Goal: Transaction & Acquisition: Purchase product/service

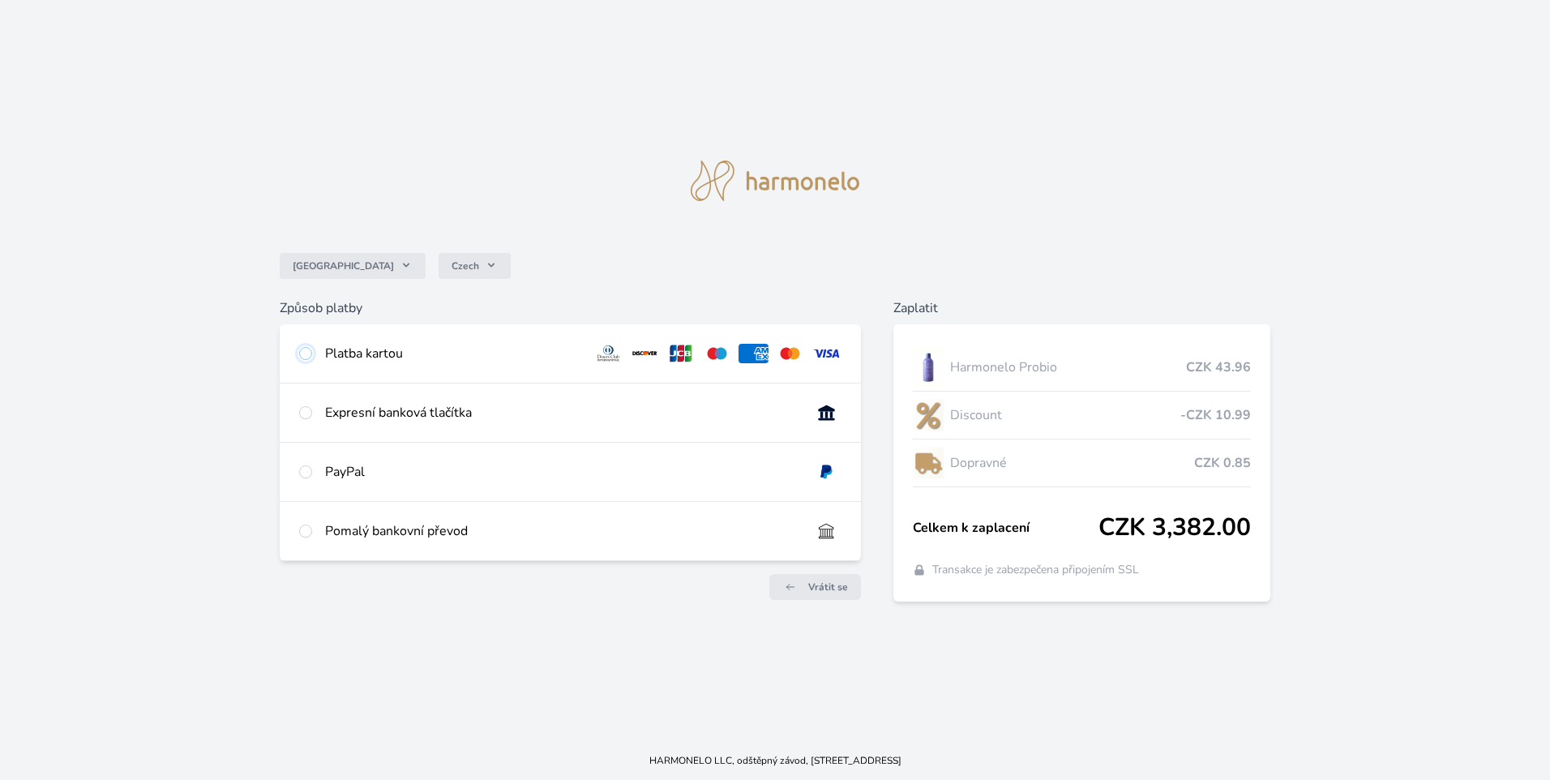
click at [308, 352] on input "radio" at bounding box center [305, 353] width 13 height 13
radio input "true"
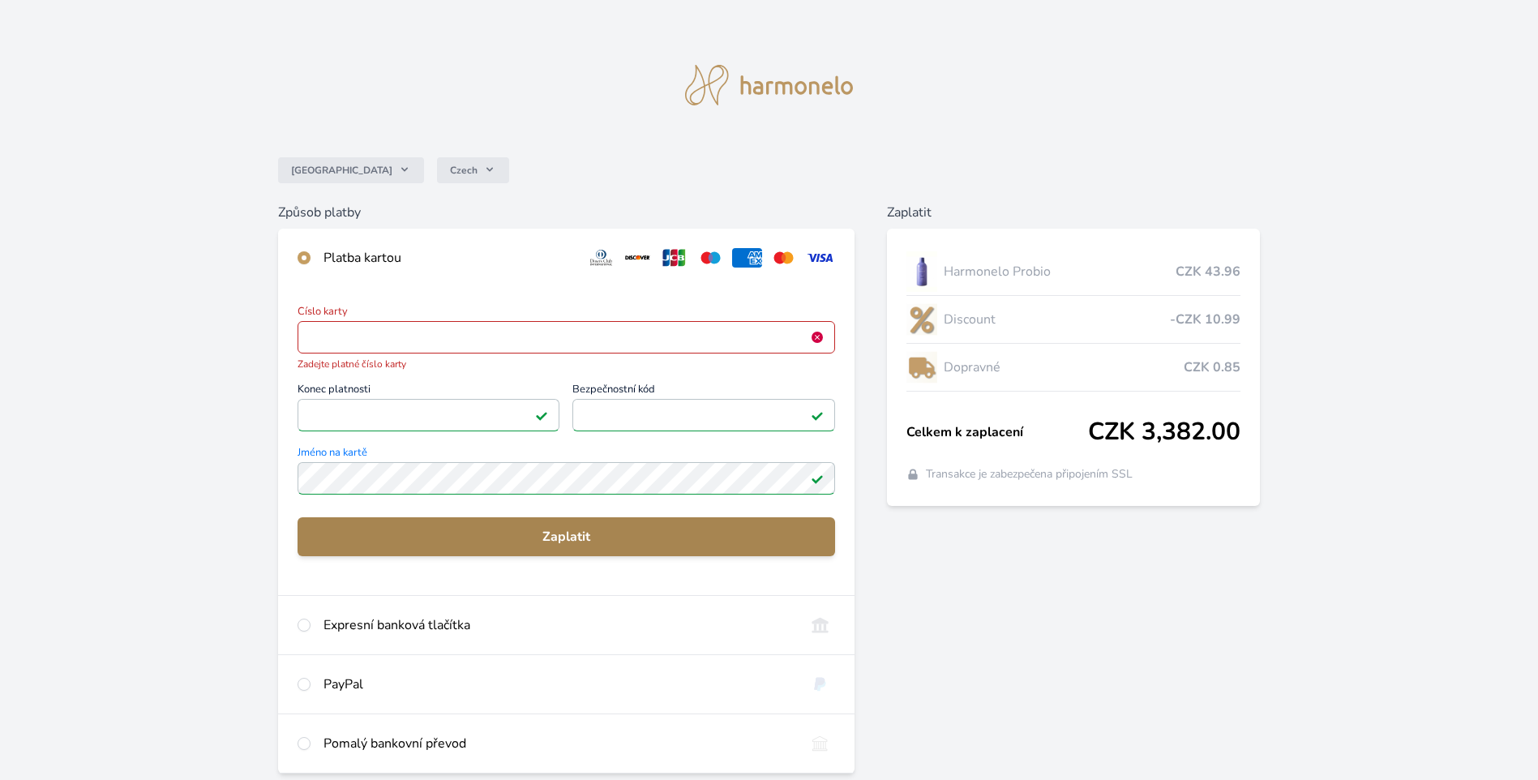
click at [587, 544] on span "Zaplatit" at bounding box center [565, 536] width 511 height 19
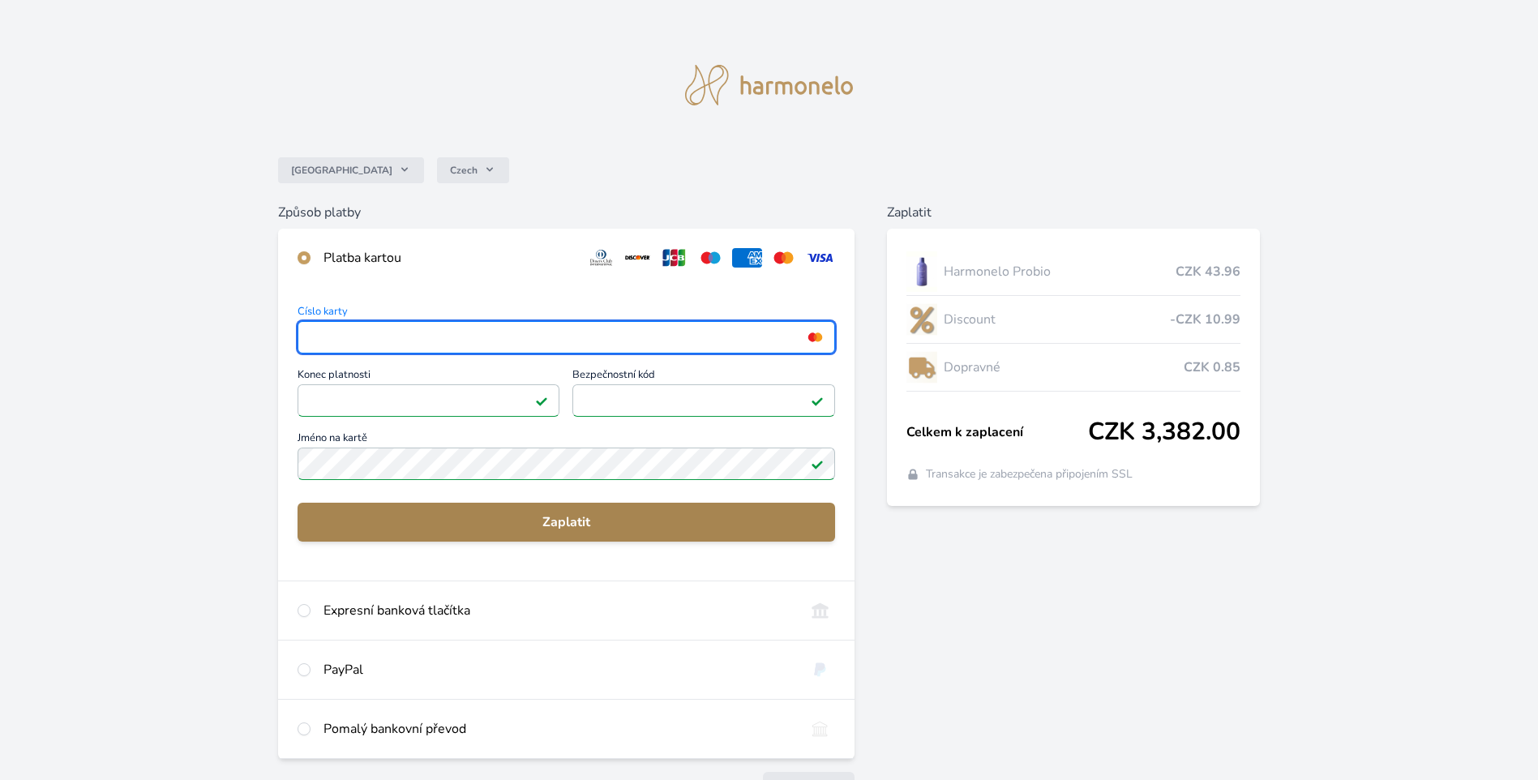
click at [583, 526] on span "Zaplatit" at bounding box center [565, 521] width 511 height 19
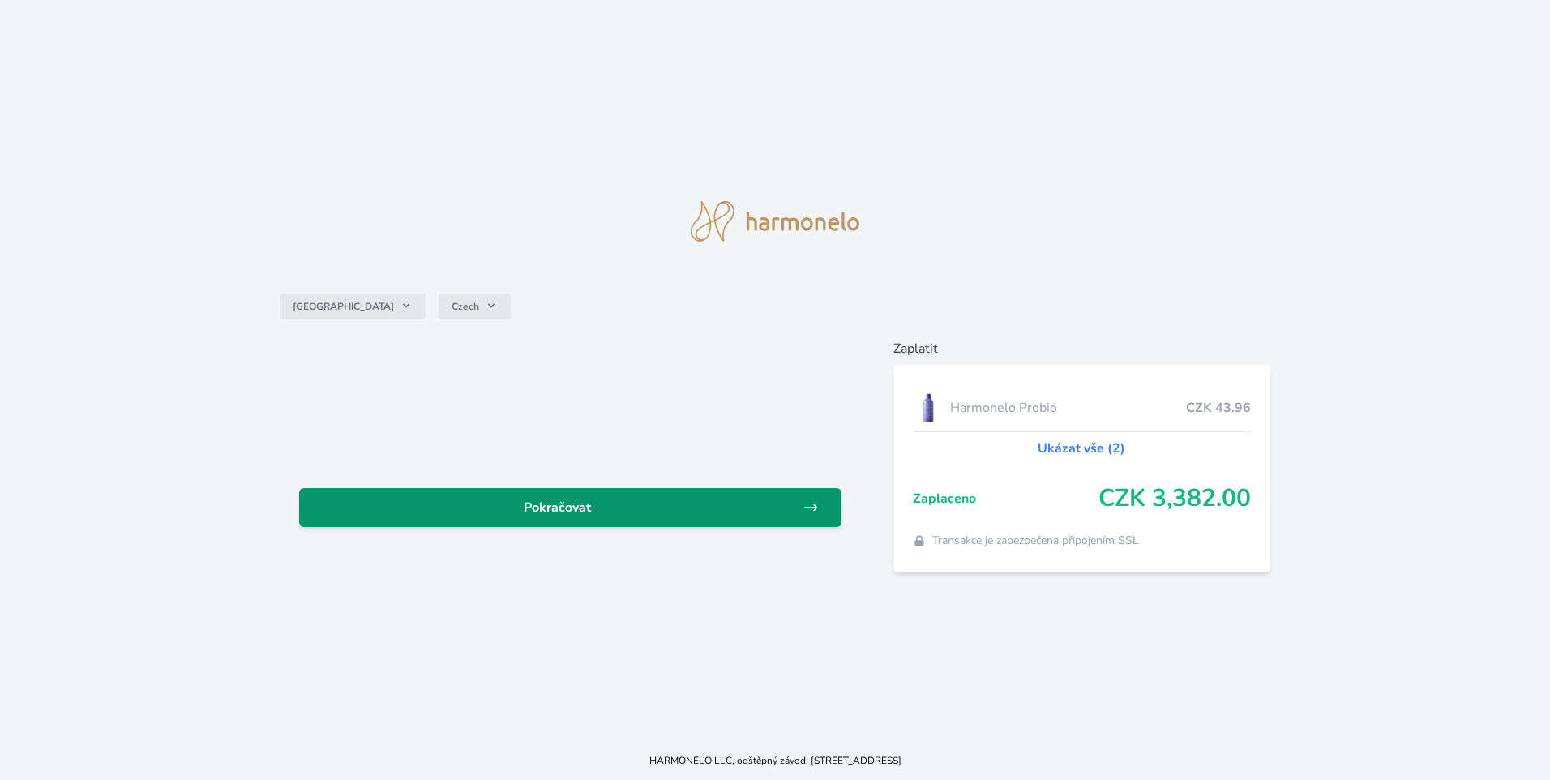
click at [592, 513] on span "Pokračovat" at bounding box center [557, 507] width 490 height 19
